Goal: Submit feedback/report problem

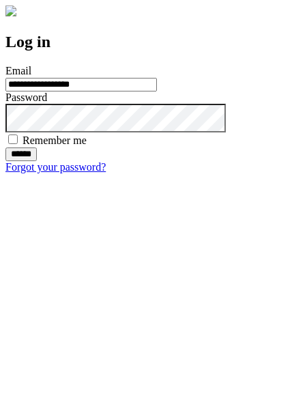
type input "**********"
click at [37, 161] on input "******" at bounding box center [20, 154] width 31 height 14
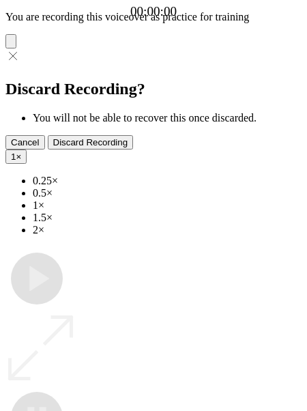
type input "**********"
